Goal: Task Accomplishment & Management: Complete application form

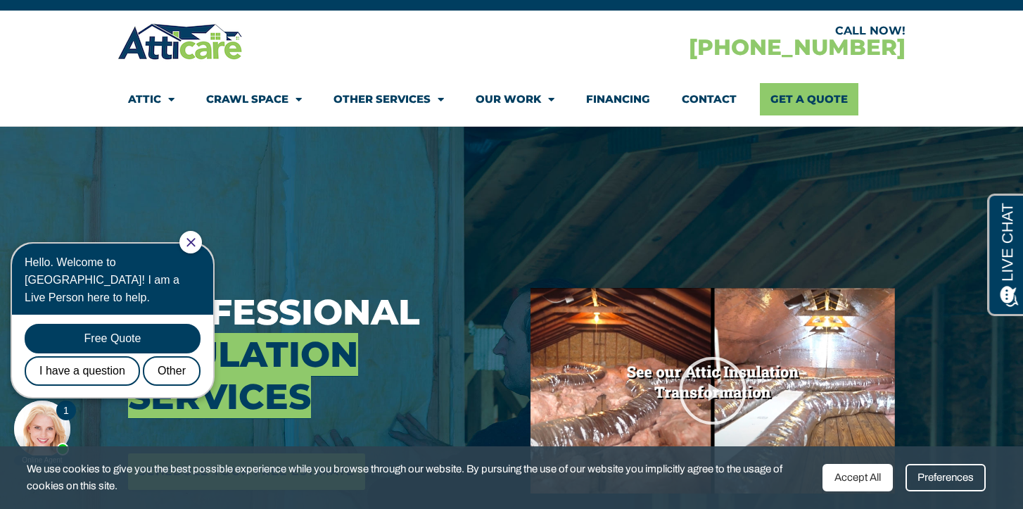
scroll to position [34, 0]
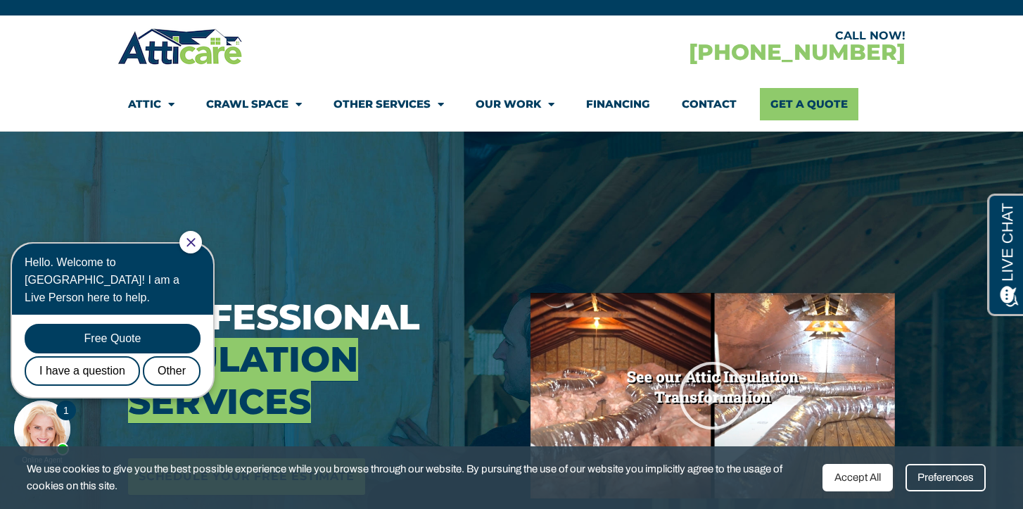
click at [704, 100] on link "Contact" at bounding box center [709, 104] width 55 height 32
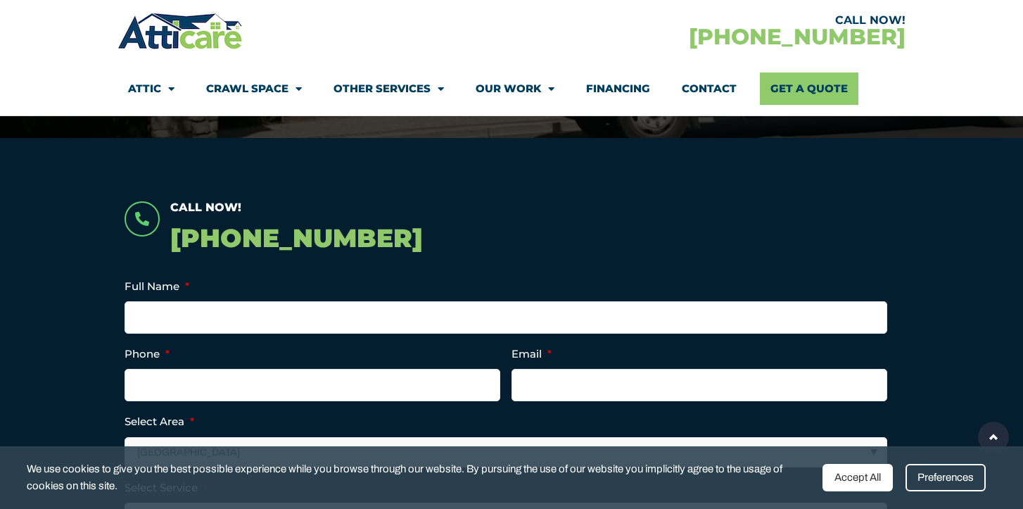
scroll to position [234, 0]
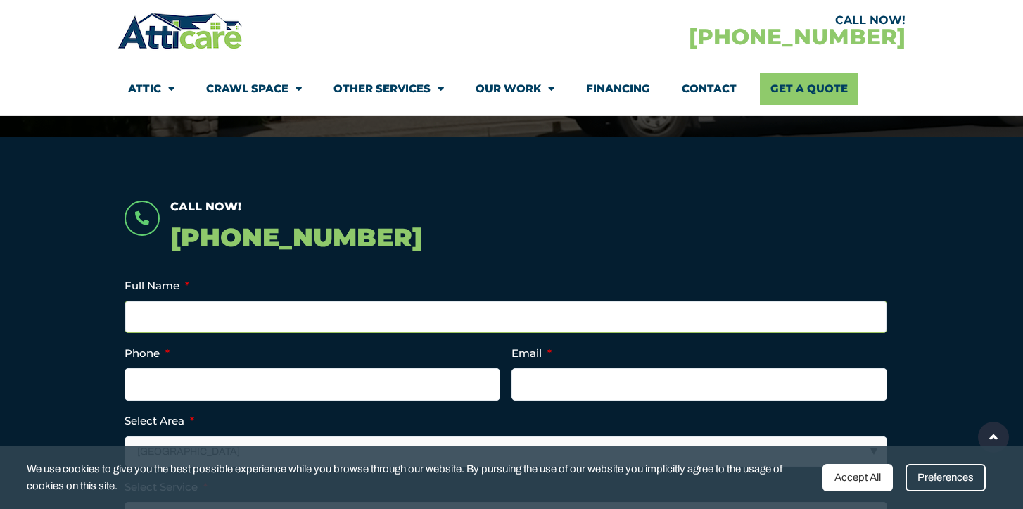
click at [429, 317] on input "Full Name *" at bounding box center [505, 316] width 762 height 32
type input "[PERSON_NAME]"
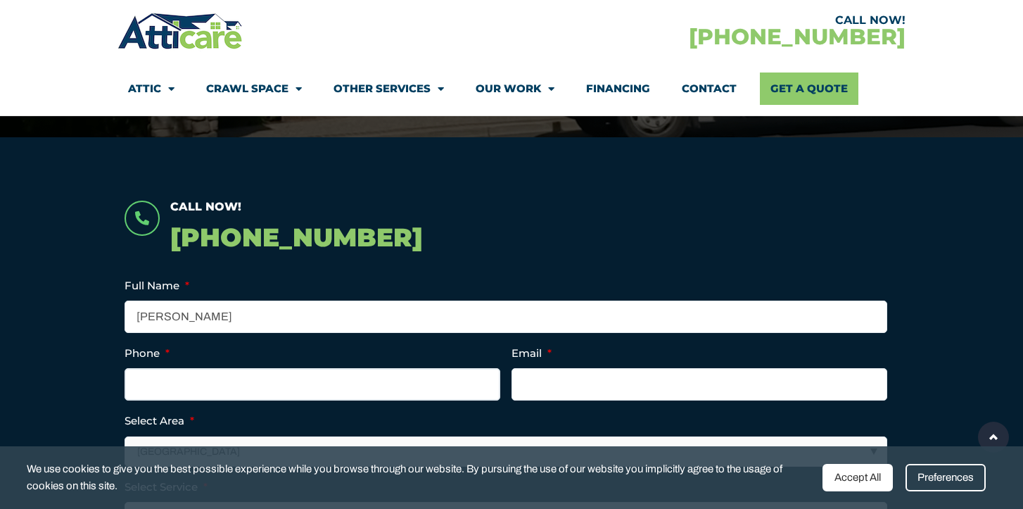
type input "6123108718"
type input "[EMAIL_ADDRESS][DOMAIN_NAME]"
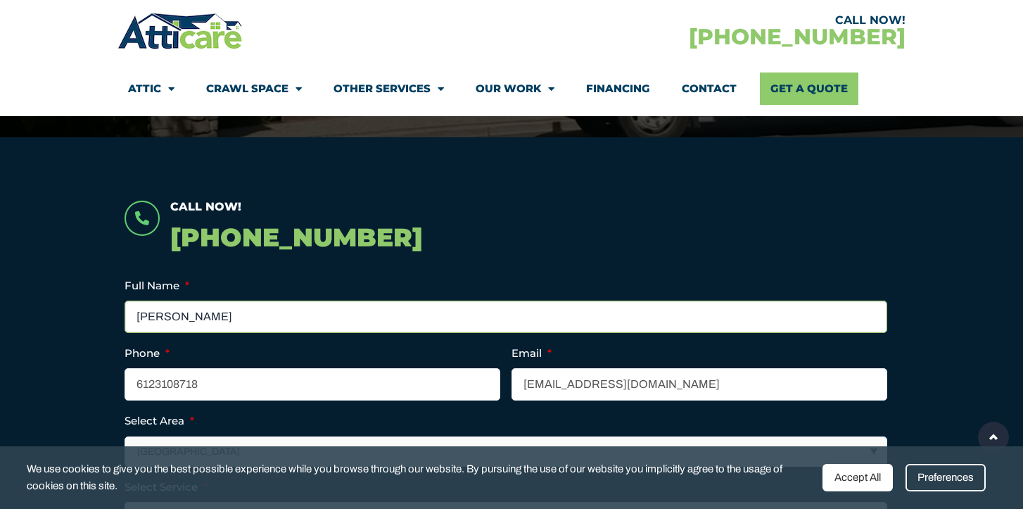
type input "[PHONE_NUMBER]"
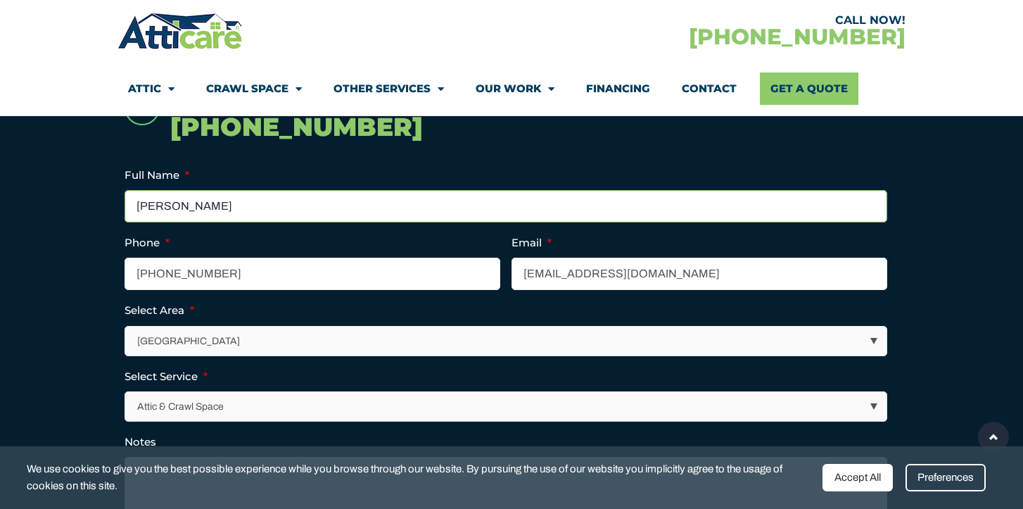
scroll to position [347, 0]
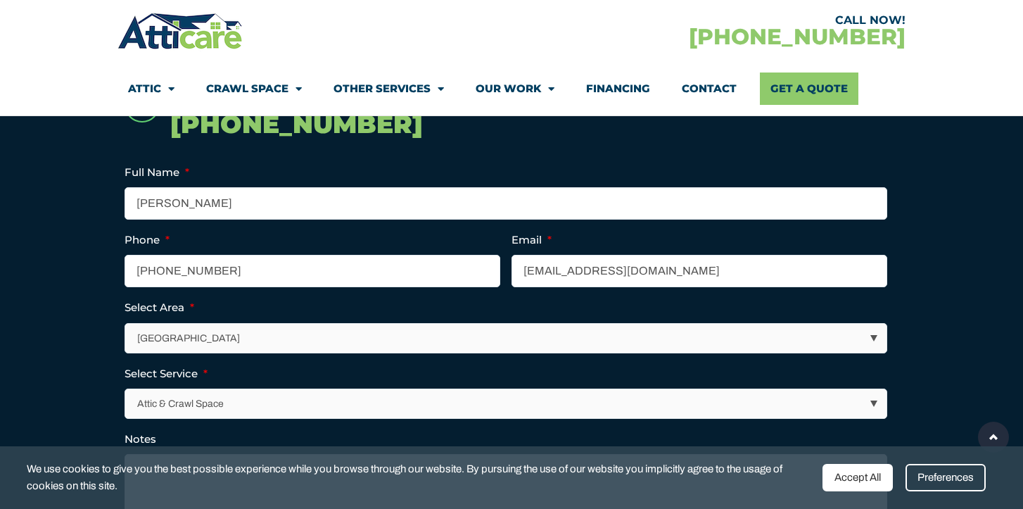
click at [333, 338] on select "[GEOGRAPHIC_DATA] [GEOGRAPHIC_DATA] [US_STATE] / [US_STATE] Area Other Areas" at bounding box center [506, 338] width 761 height 29
select select "[GEOGRAPHIC_DATA]"
click at [126, 324] on select "[GEOGRAPHIC_DATA] [GEOGRAPHIC_DATA] [US_STATE] / [US_STATE] Area Other Areas" at bounding box center [506, 338] width 761 height 29
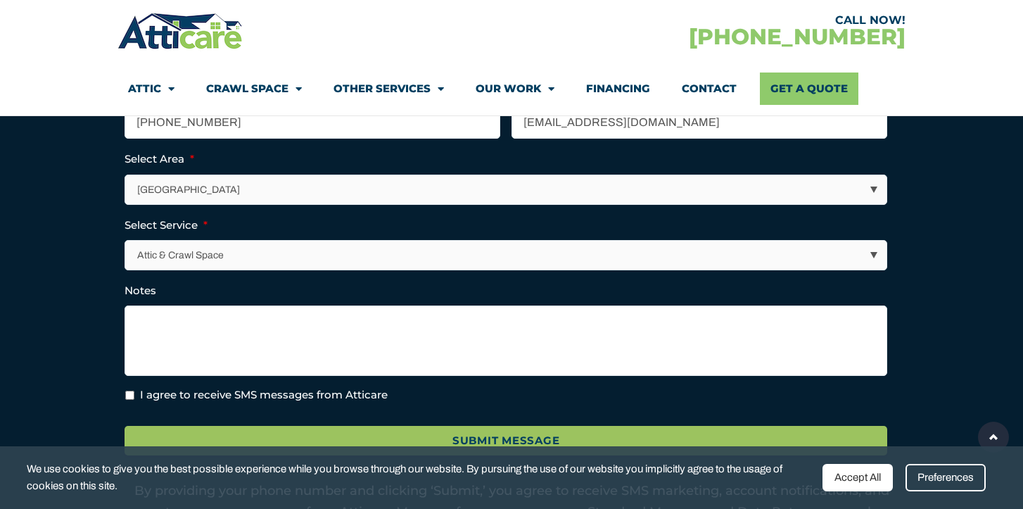
scroll to position [499, 0]
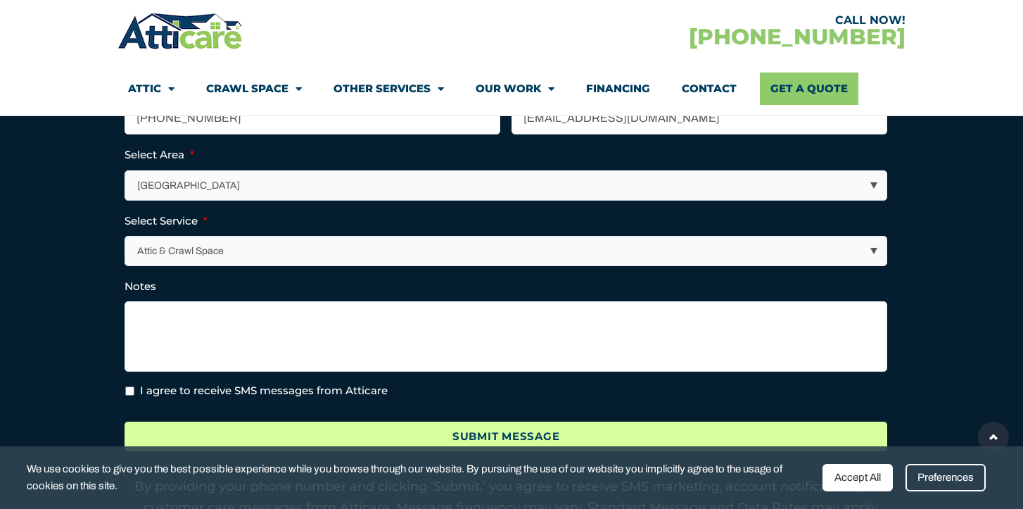
click at [319, 437] on input "Submit Message" at bounding box center [505, 436] width 762 height 30
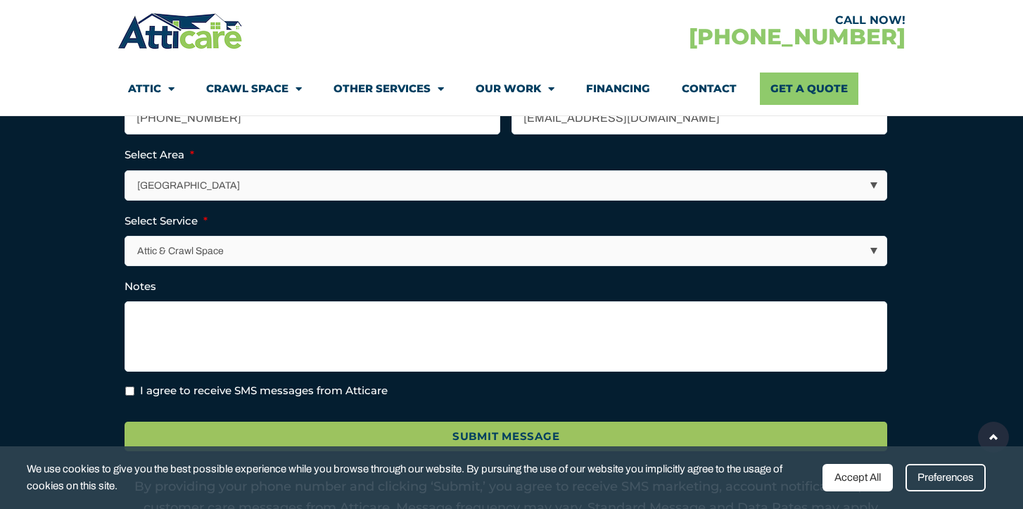
scroll to position [0, 0]
